Goal: Check status: Check status

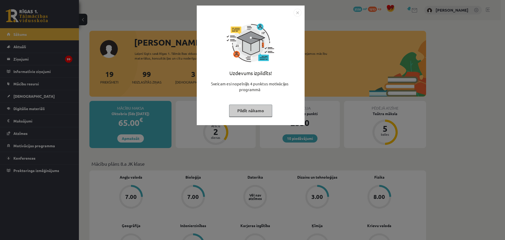
click at [299, 11] on img "Close" at bounding box center [298, 13] width 8 height 8
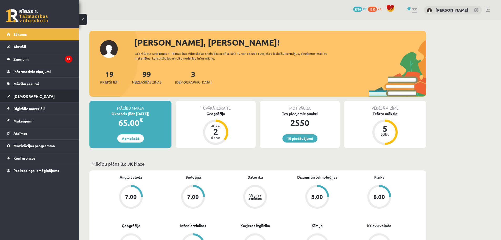
click at [26, 95] on span "[DEMOGRAPHIC_DATA]" at bounding box center [33, 96] width 41 height 5
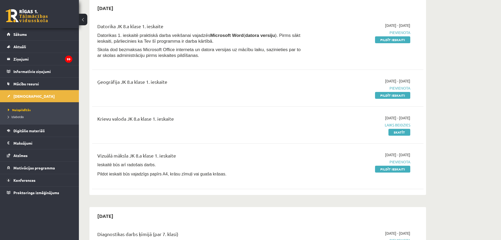
scroll to position [79, 0]
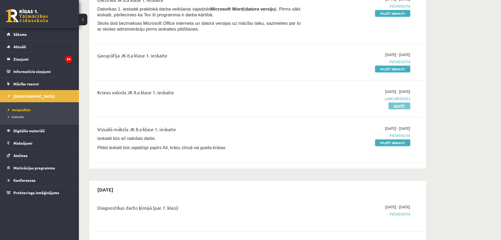
click at [398, 107] on link "Skatīt" at bounding box center [399, 105] width 22 height 7
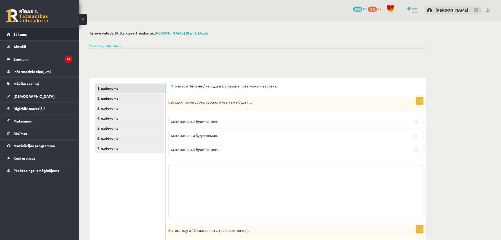
click at [15, 35] on span "Sākums" at bounding box center [19, 34] width 13 height 5
